Goal: Book appointment/travel/reservation

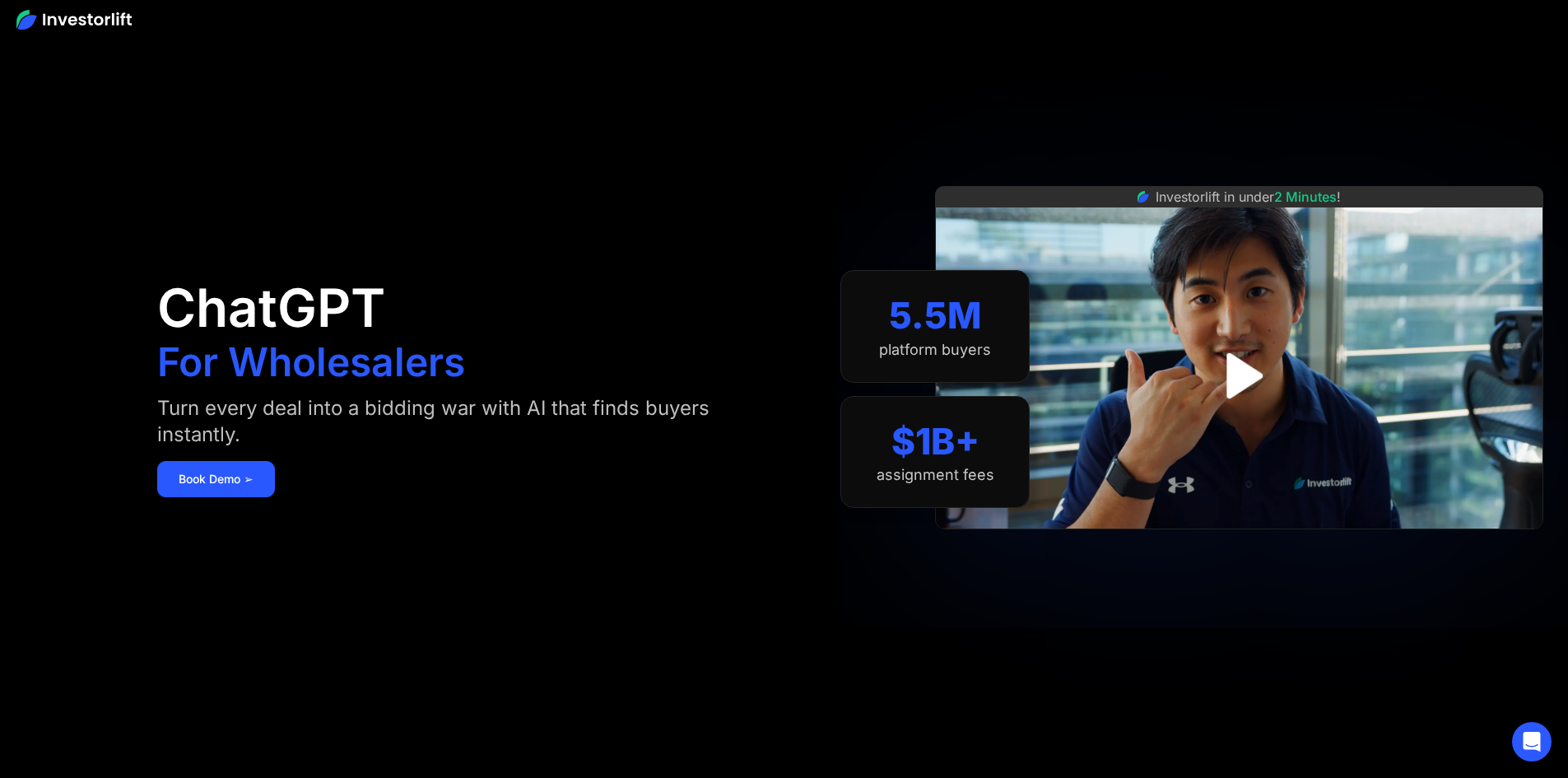
click at [76, 14] on img at bounding box center [74, 20] width 115 height 20
click at [63, 15] on img at bounding box center [74, 20] width 115 height 20
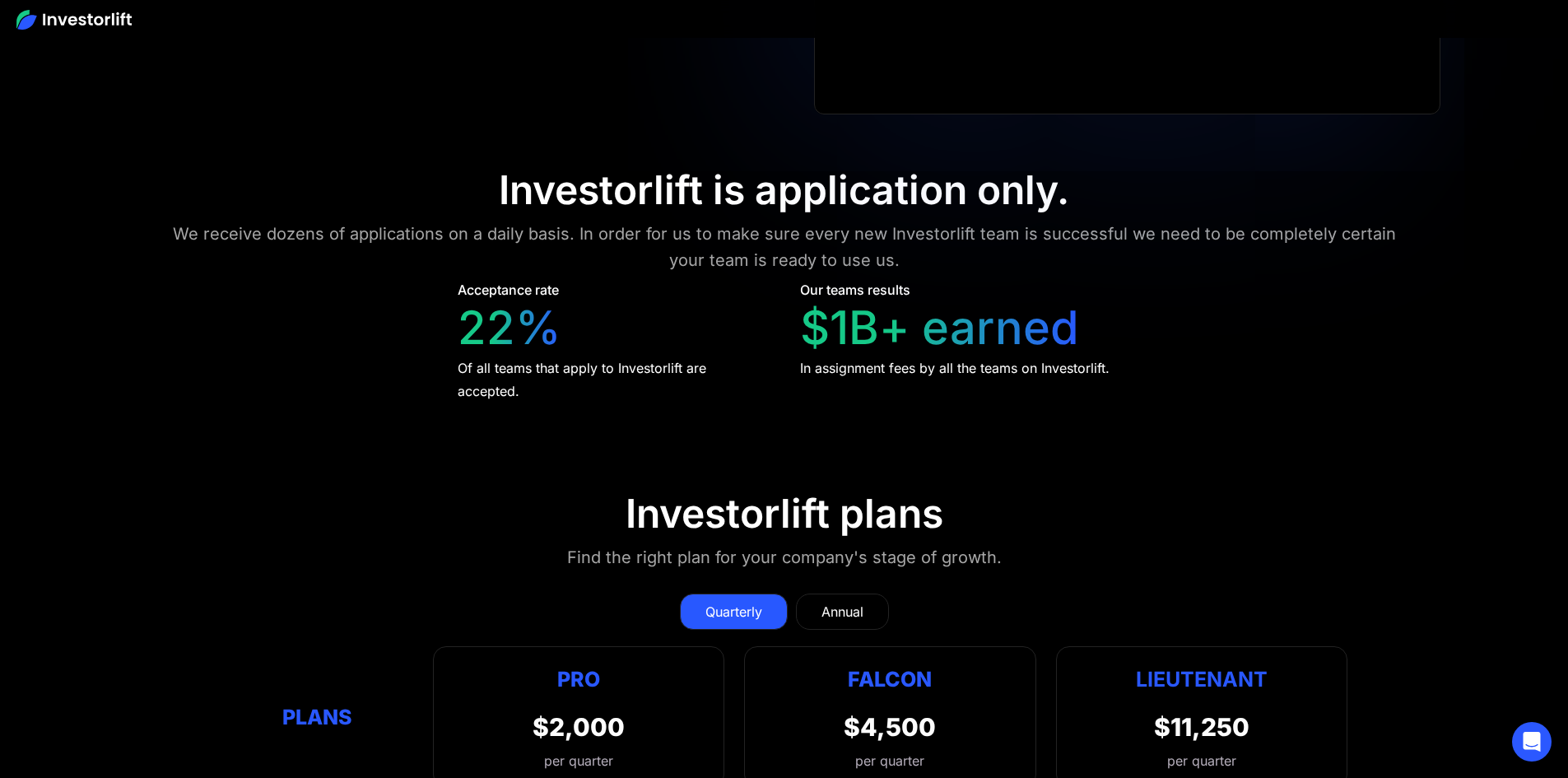
scroll to position [8096, 0]
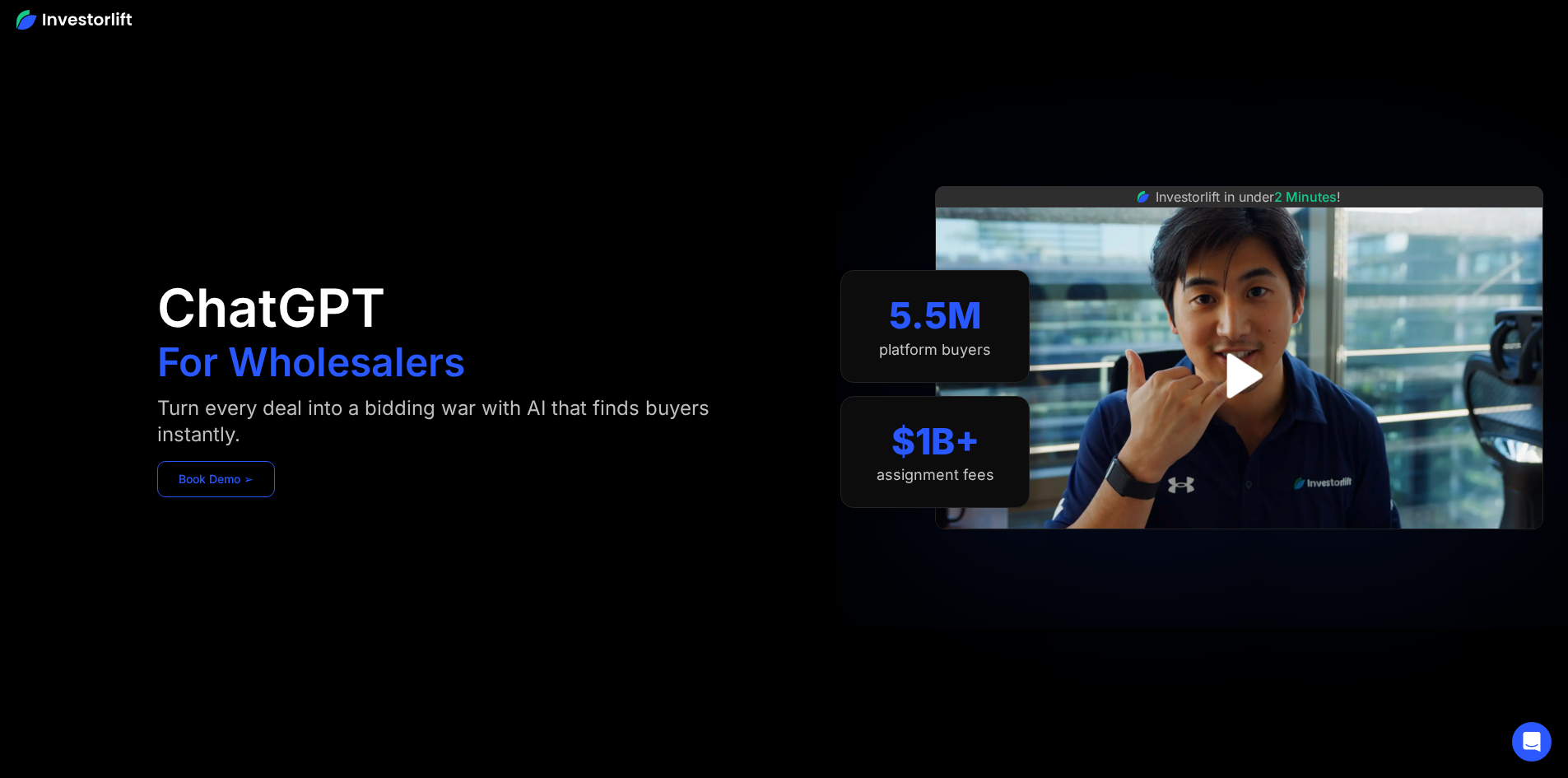
click at [275, 492] on link "Book Demo ➢" at bounding box center [215, 479] width 118 height 36
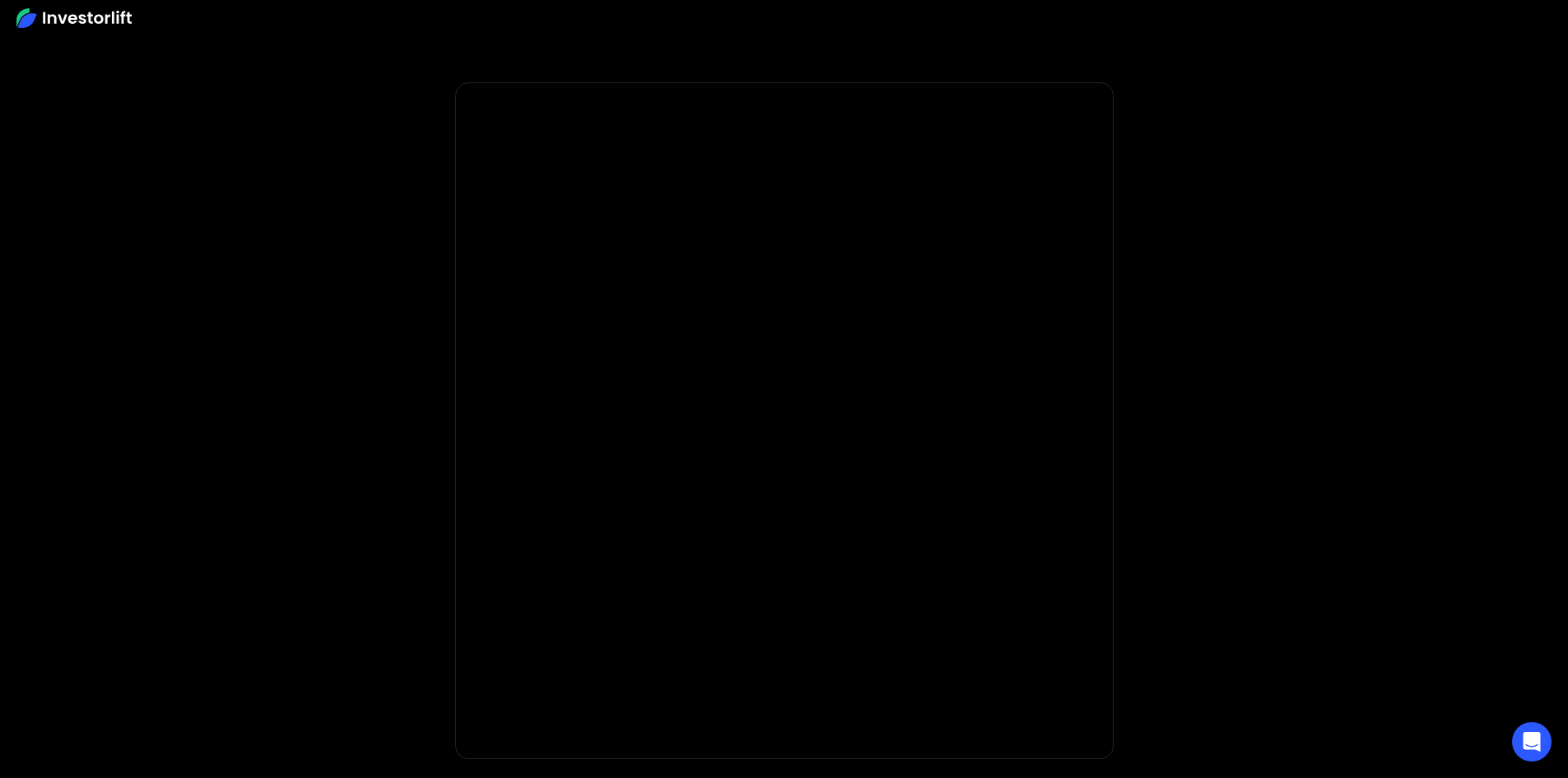
click at [81, 16] on img at bounding box center [74, 18] width 115 height 20
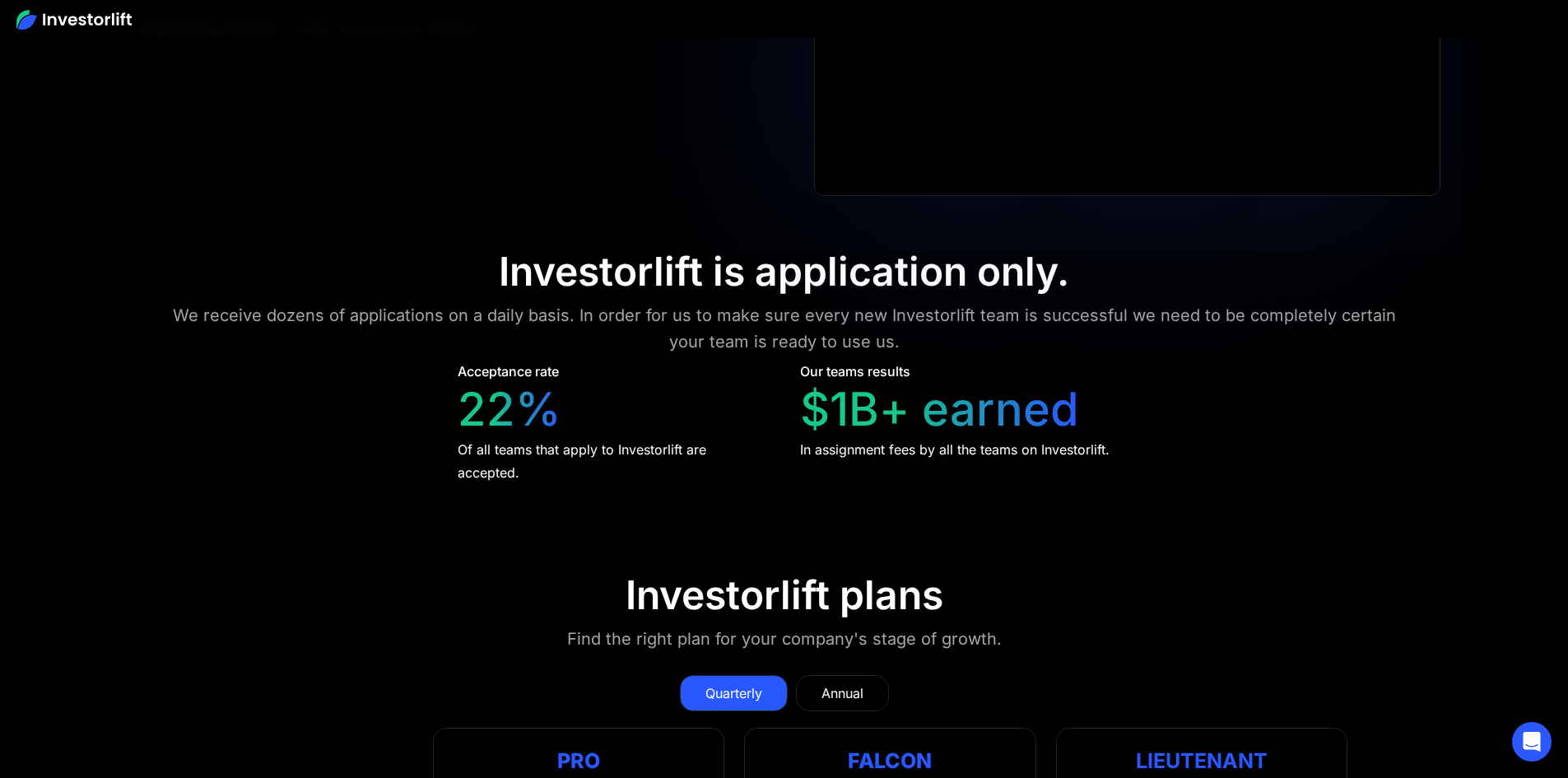
scroll to position [8096, 0]
